Goal: Task Accomplishment & Management: Manage account settings

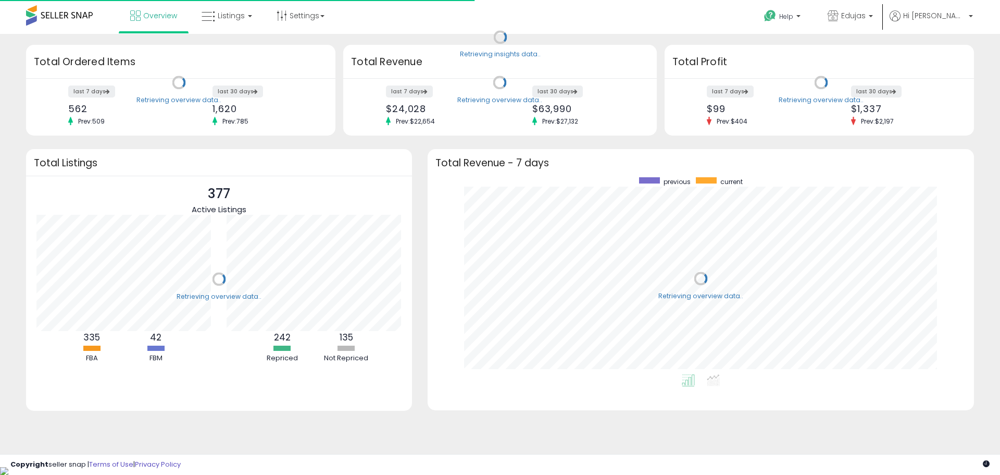
scroll to position [197, 526]
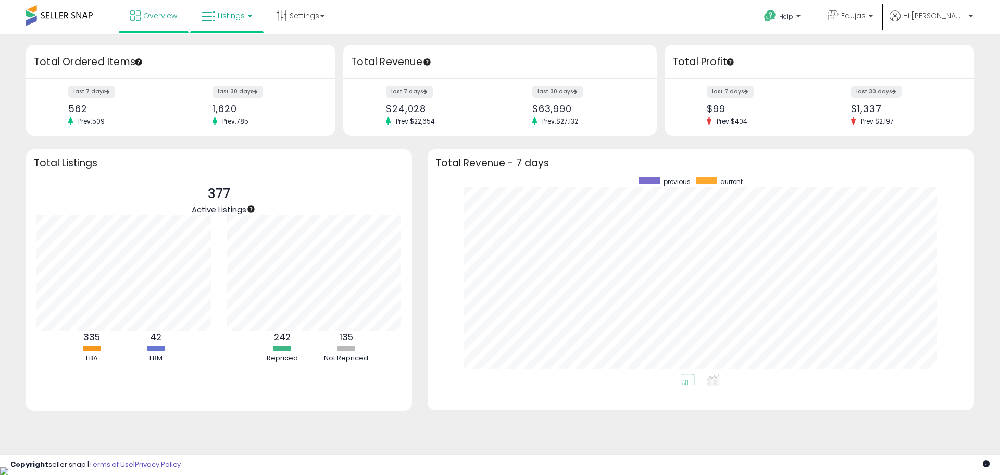
click at [235, 18] on span "Listings" at bounding box center [231, 15] width 27 height 10
click at [240, 57] on icon at bounding box center [234, 52] width 45 height 14
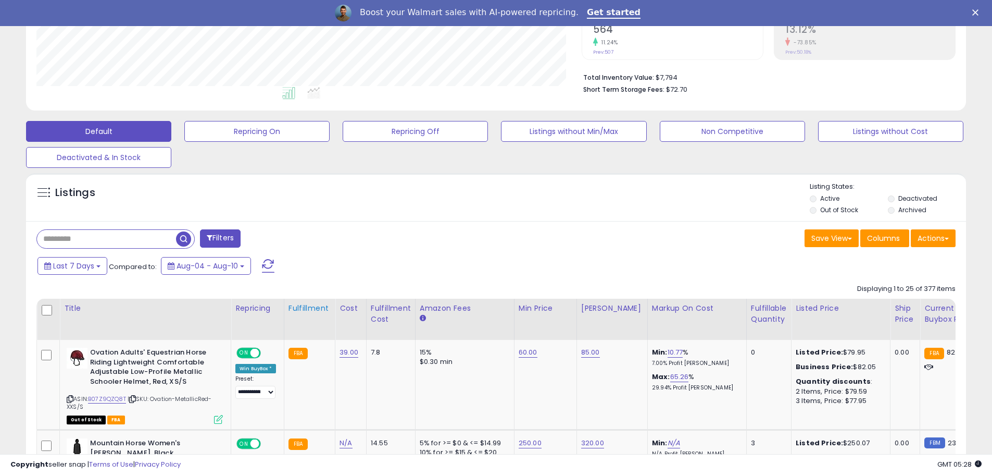
scroll to position [365, 0]
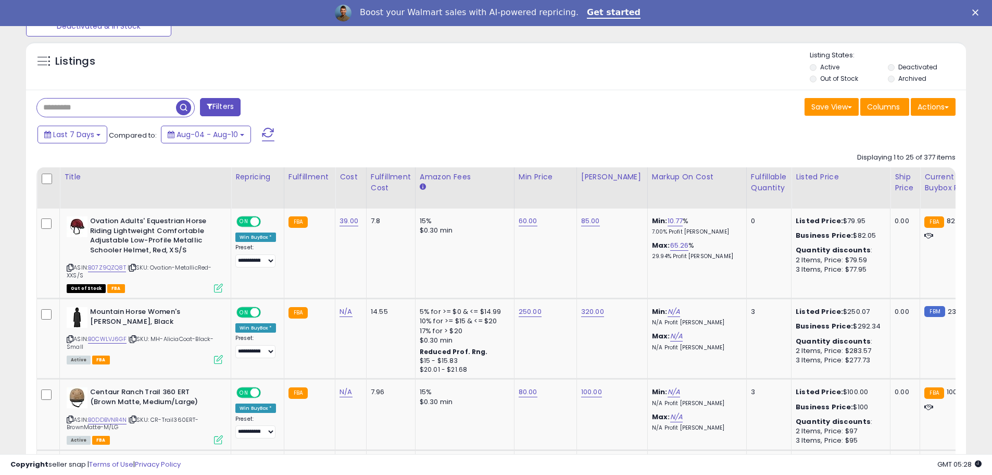
click at [164, 111] on input "text" at bounding box center [106, 107] width 139 height 18
paste input "**********"
type input "**********"
click at [280, 107] on span "button" at bounding box center [273, 107] width 15 height 15
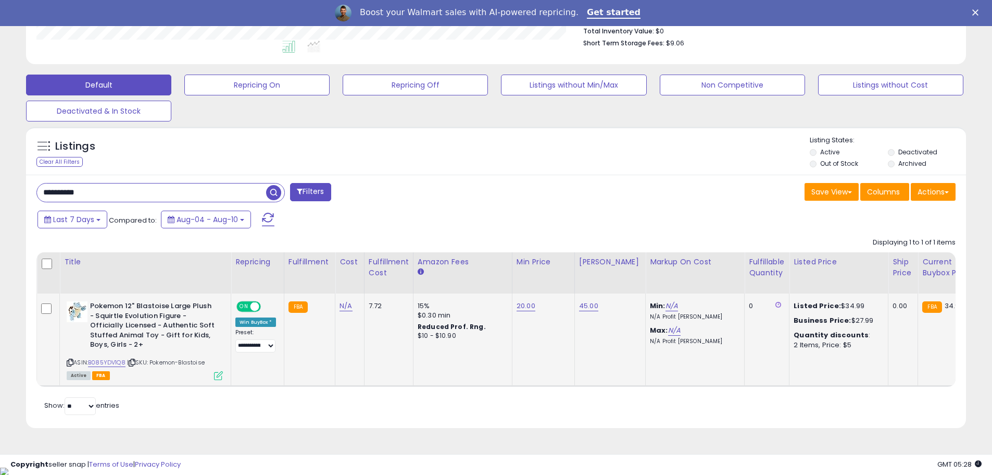
scroll to position [214, 545]
click at [518, 307] on link "20.00" at bounding box center [526, 306] width 19 height 10
drag, startPoint x: 442, startPoint y: 281, endPoint x: 427, endPoint y: 281, distance: 15.6
click at [432, 281] on table "Title Repricing" at bounding box center [834, 319] width 1596 height 134
drag, startPoint x: 466, startPoint y: 283, endPoint x: 416, endPoint y: 288, distance: 49.7
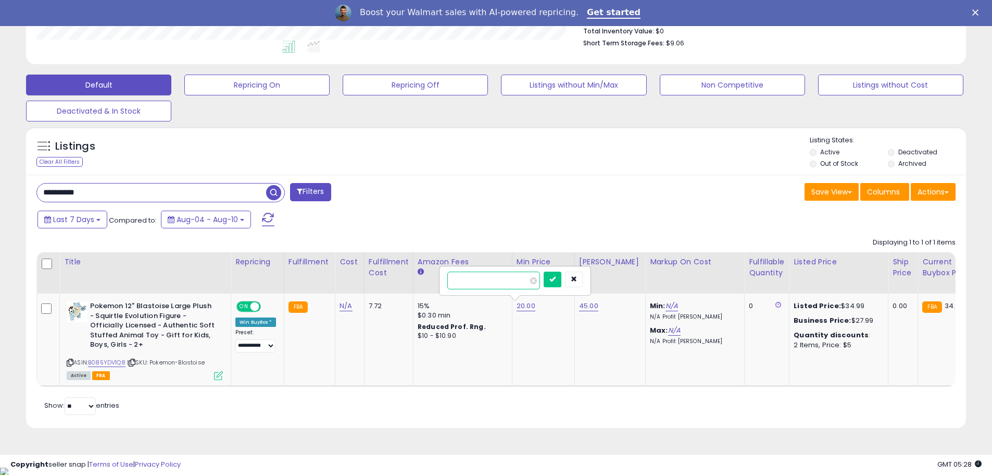
click at [420, 288] on table "Title Repricing" at bounding box center [834, 319] width 1596 height 134
type input "**"
click at [556, 279] on icon "submit" at bounding box center [553, 279] width 6 height 6
click at [547, 339] on td "30.00" at bounding box center [543, 339] width 63 height 92
drag, startPoint x: 545, startPoint y: 328, endPoint x: 552, endPoint y: 327, distance: 6.9
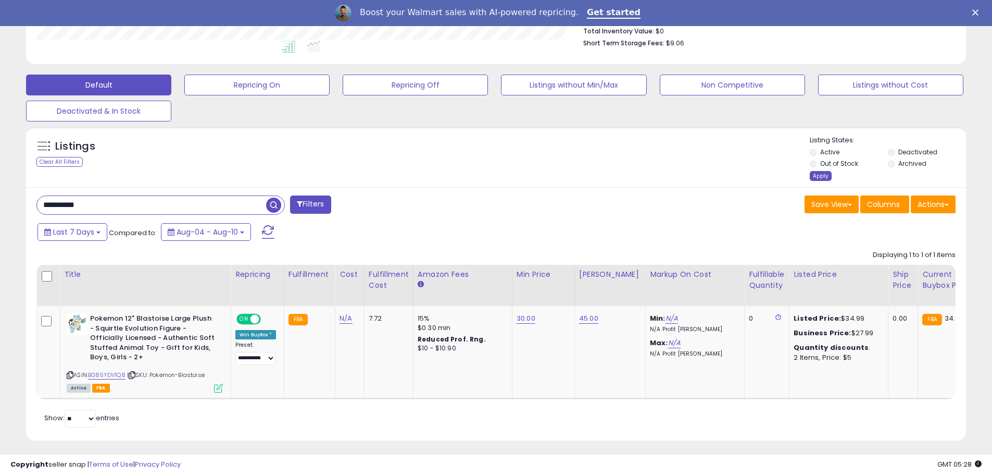
click at [824, 176] on div "Apply" at bounding box center [821, 176] width 22 height 10
click at [808, 180] on div "Listings Clear All Filters Listing States:" at bounding box center [496, 159] width 940 height 48
click at [811, 178] on div "Apply" at bounding box center [821, 176] width 22 height 10
